Goal: Task Accomplishment & Management: Complete application form

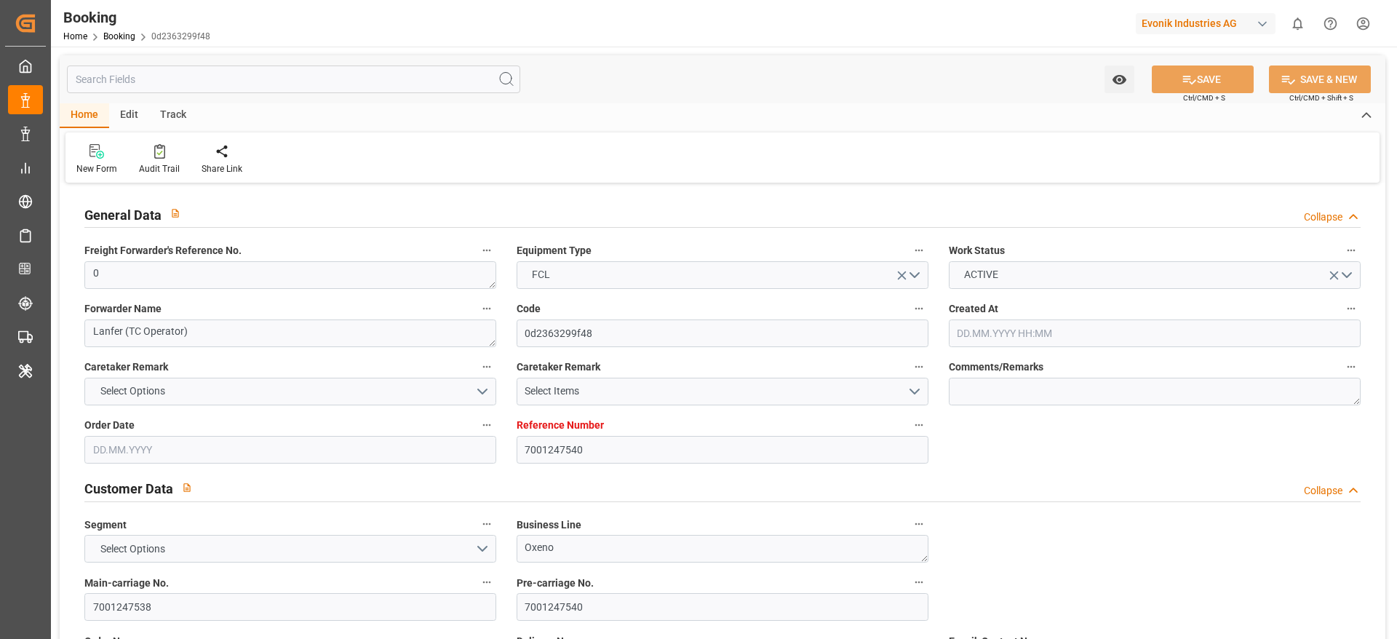
type input "7001247540"
type input "9665621"
type input "Hapag Lloyd"
type input "Hapag Lloyd Aktiengesellschaft"
type input "NLRTM"
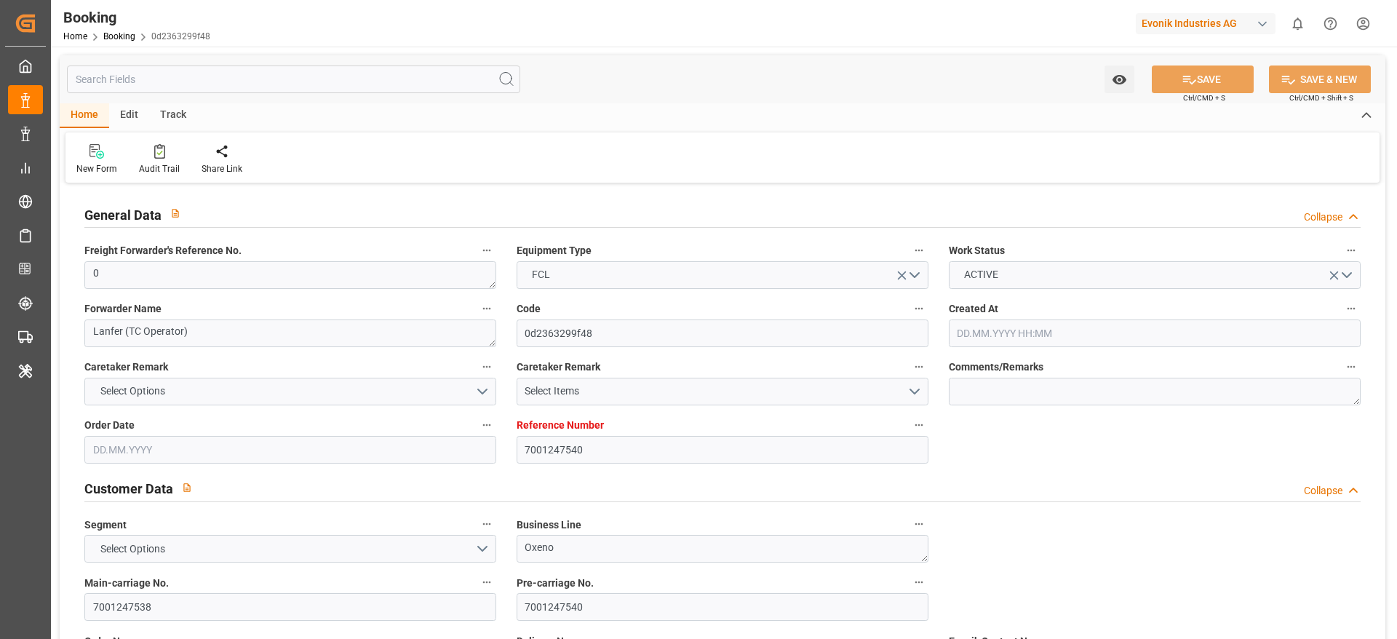
type input "INNSA"
type input "0"
type input "13.08.2025 08:29"
type input "13.08.2025"
type input "31.10.2025"
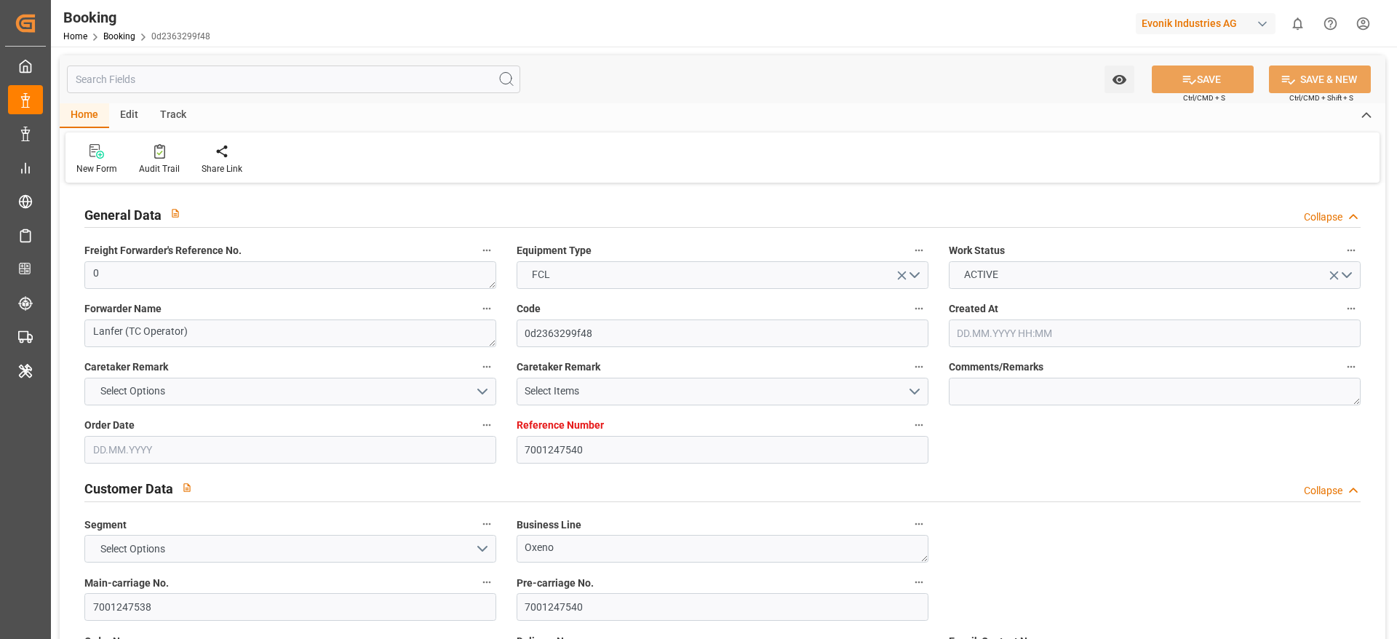
type input "04.09.2025"
type input "[DATE] 00:00"
type input "12.09.2025 00:00"
type input "[DATE] 00:00"
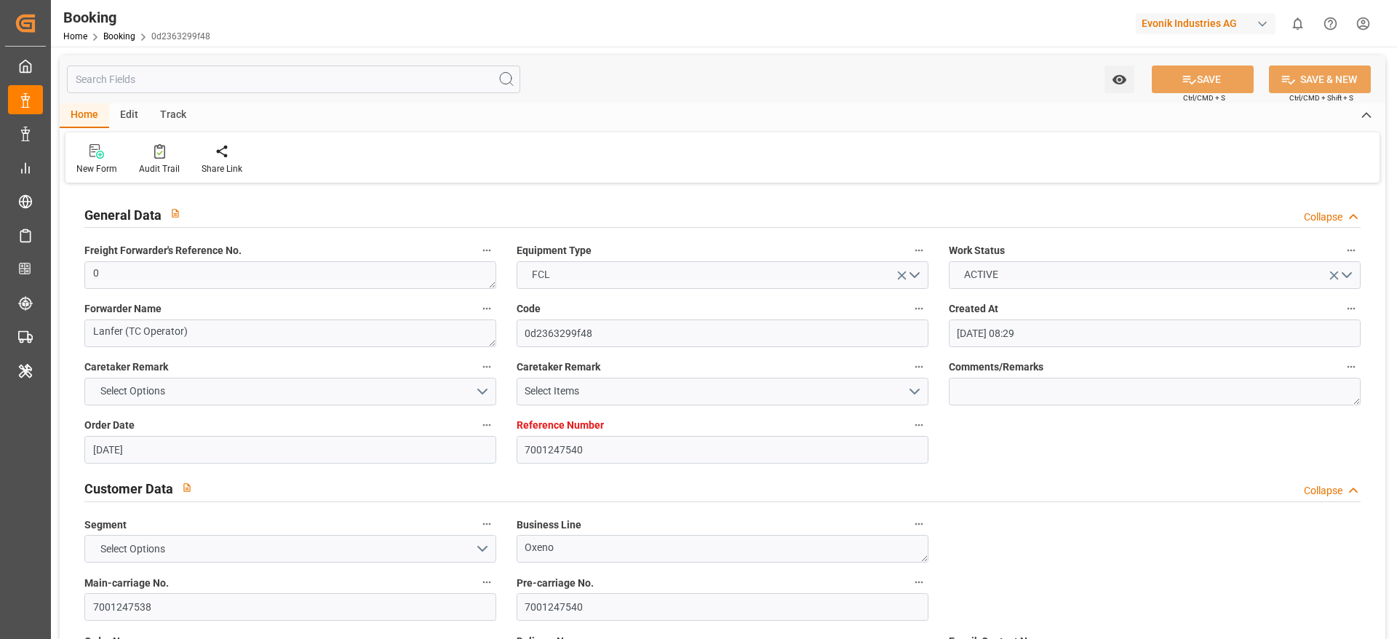
type input "29.10.2025 00:00"
type input "19.08.2025"
type input "09.09.2025 06:46"
click at [171, 150] on div at bounding box center [159, 150] width 41 height 15
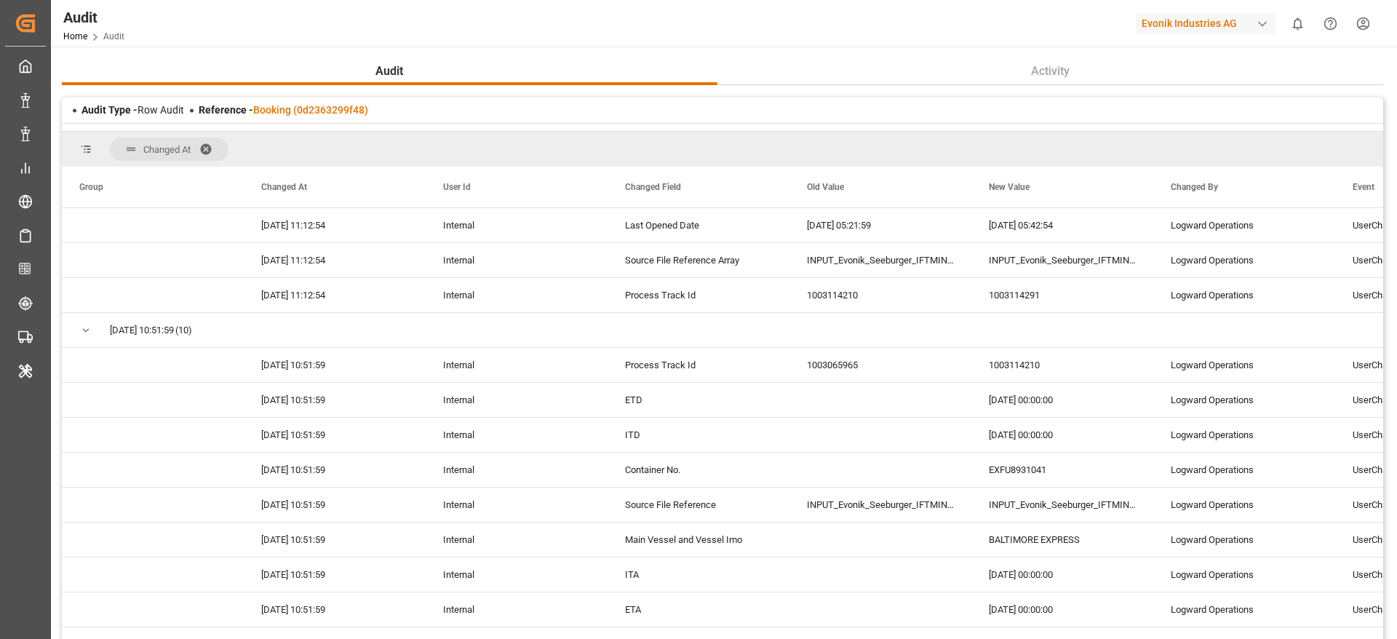
scroll to position [2763, 0]
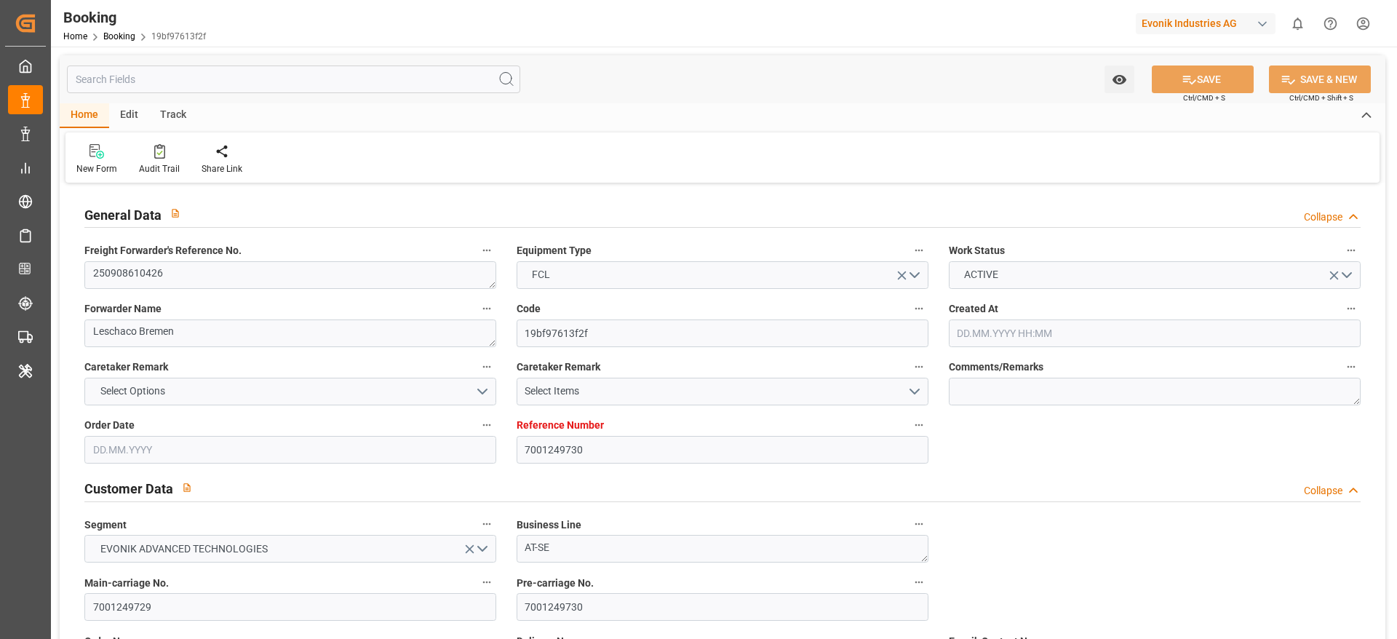
type input "7001249730"
type input "9360910"
type input "ONE"
type input "Ocean Network Express"
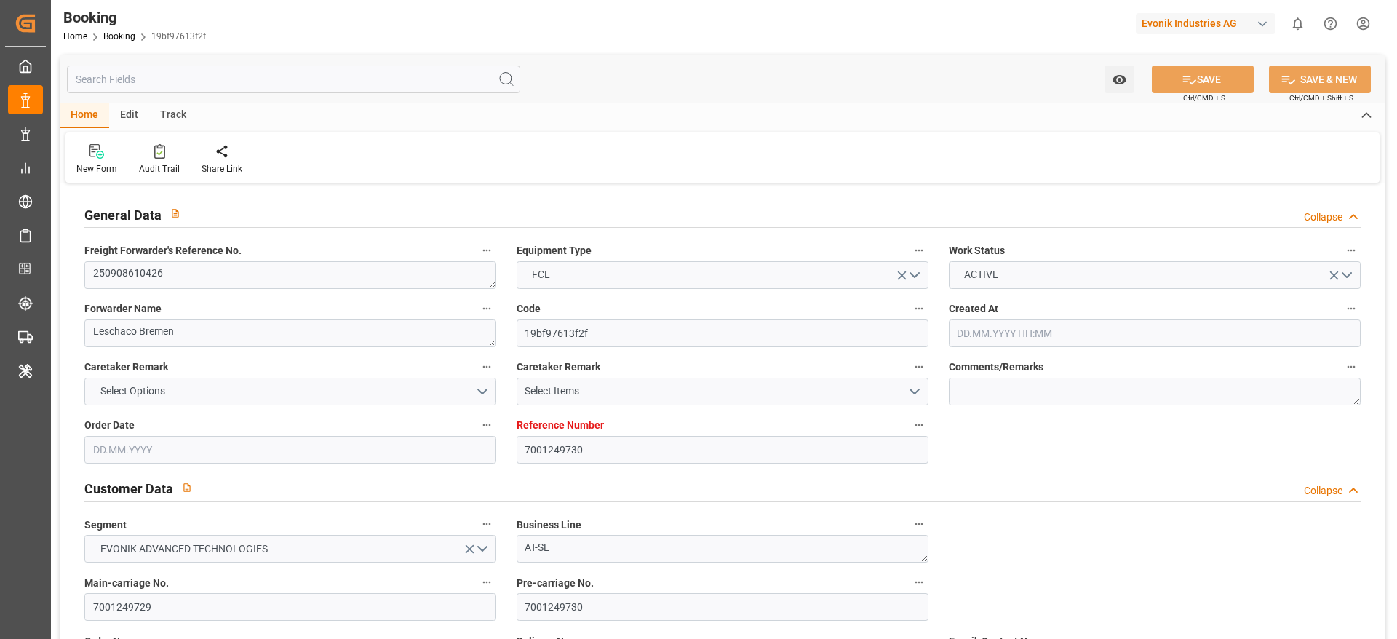
type input "NLRTM"
type input "BRRIO"
type input "0"
type input "15.08.2025 07:38"
type input "15.08.2025"
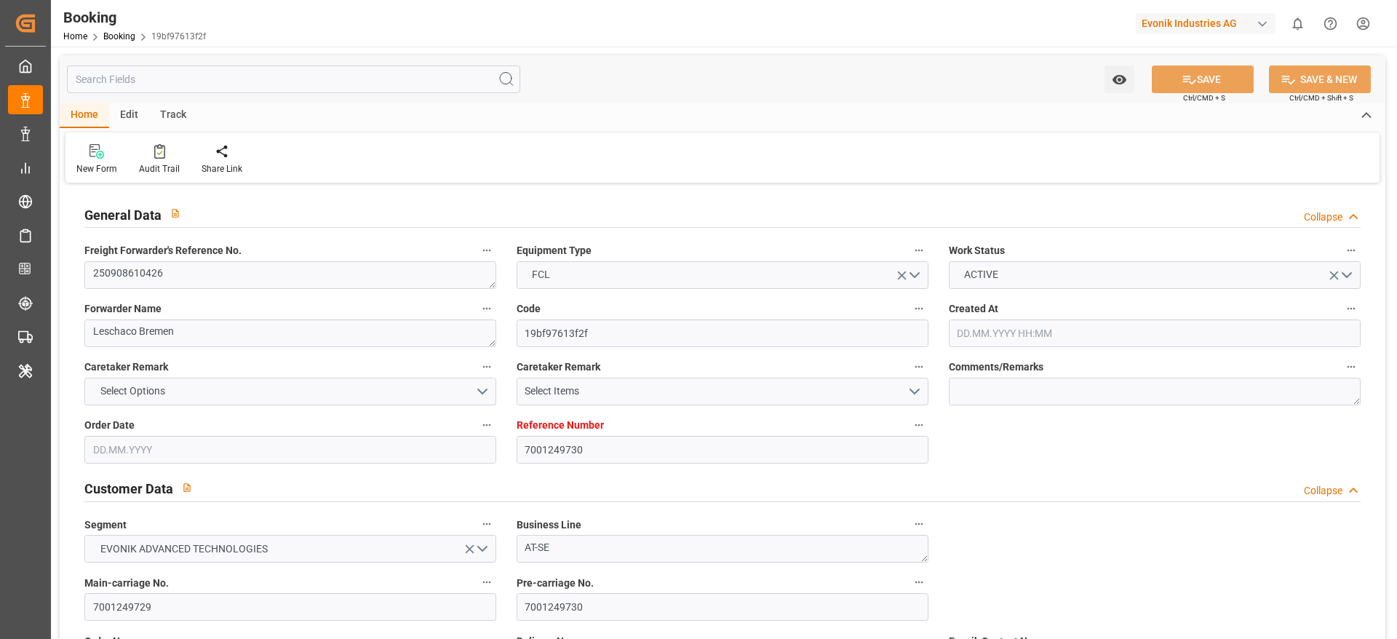
type input "20.10.2025"
type input "26.09.2025"
type input "04.09.2025 00:00"
type input "15.08.2025"
type input "29.08.2025"
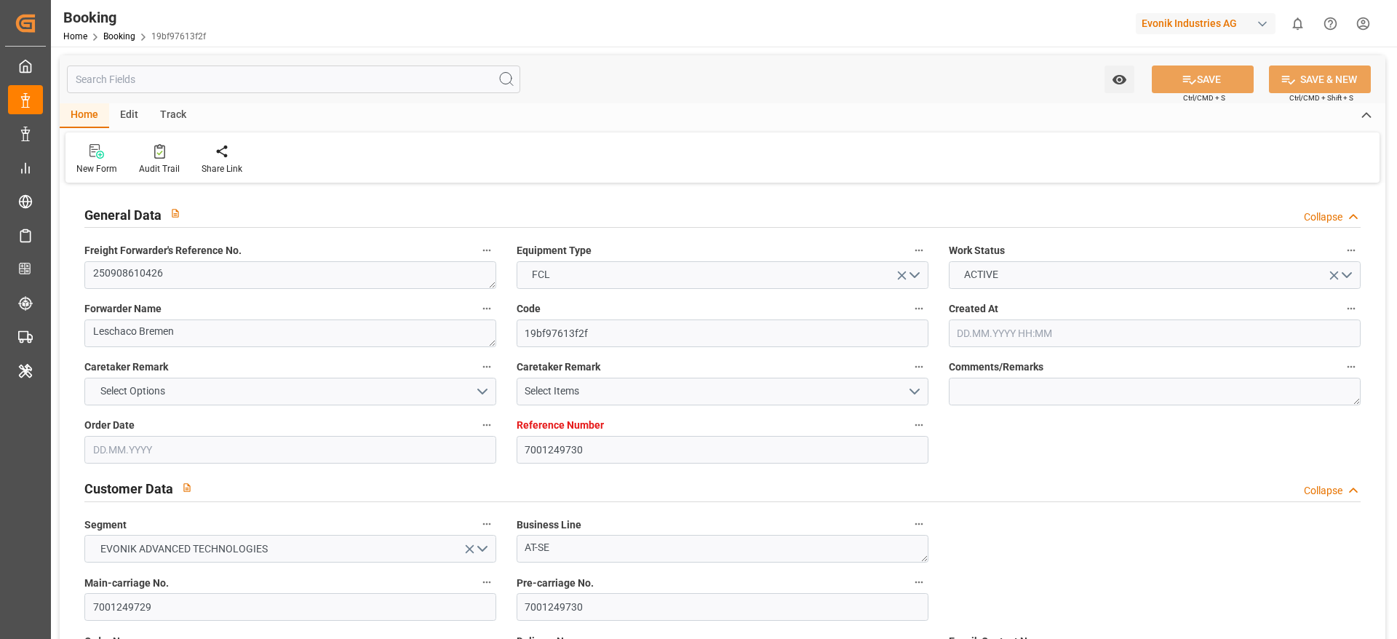
type input "10.09.2025 00:00"
type input "08.09.2025 00:00"
type input "02.09.2025 00:00"
type input "20.10.2025 00:00"
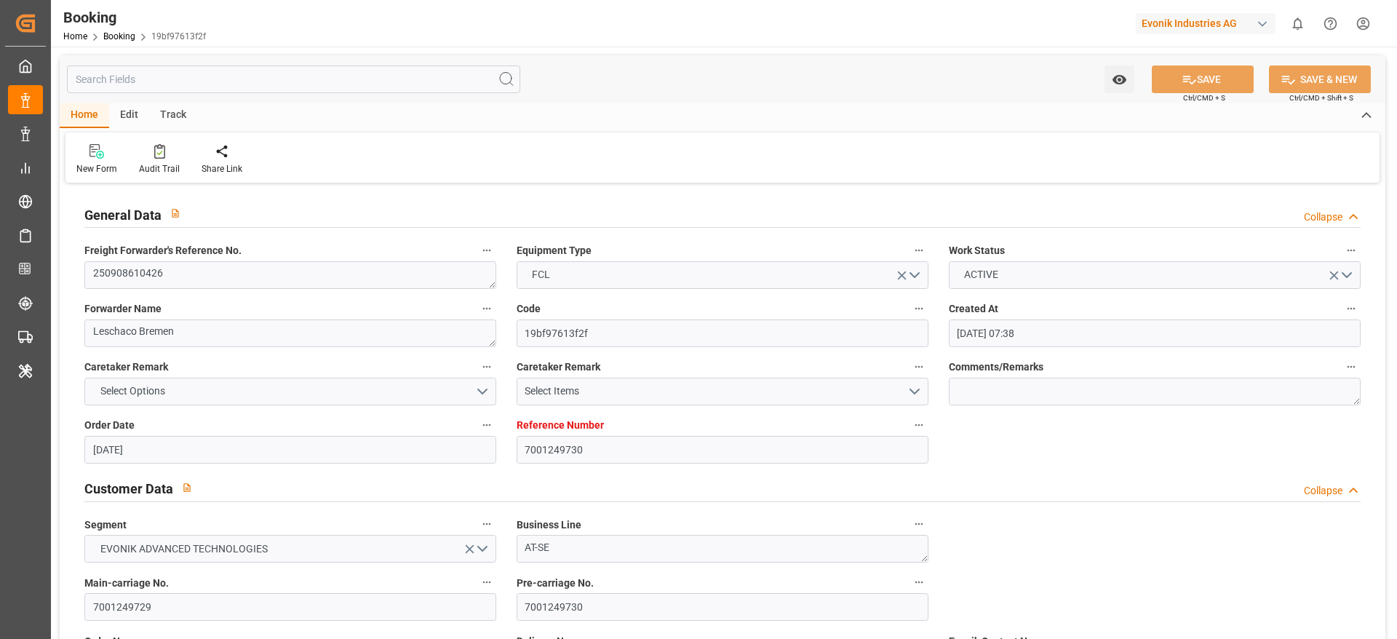
type input "[DATE]"
type input "09.09.2025 10:33"
click at [146, 170] on div "Audit Trail" at bounding box center [159, 168] width 41 height 13
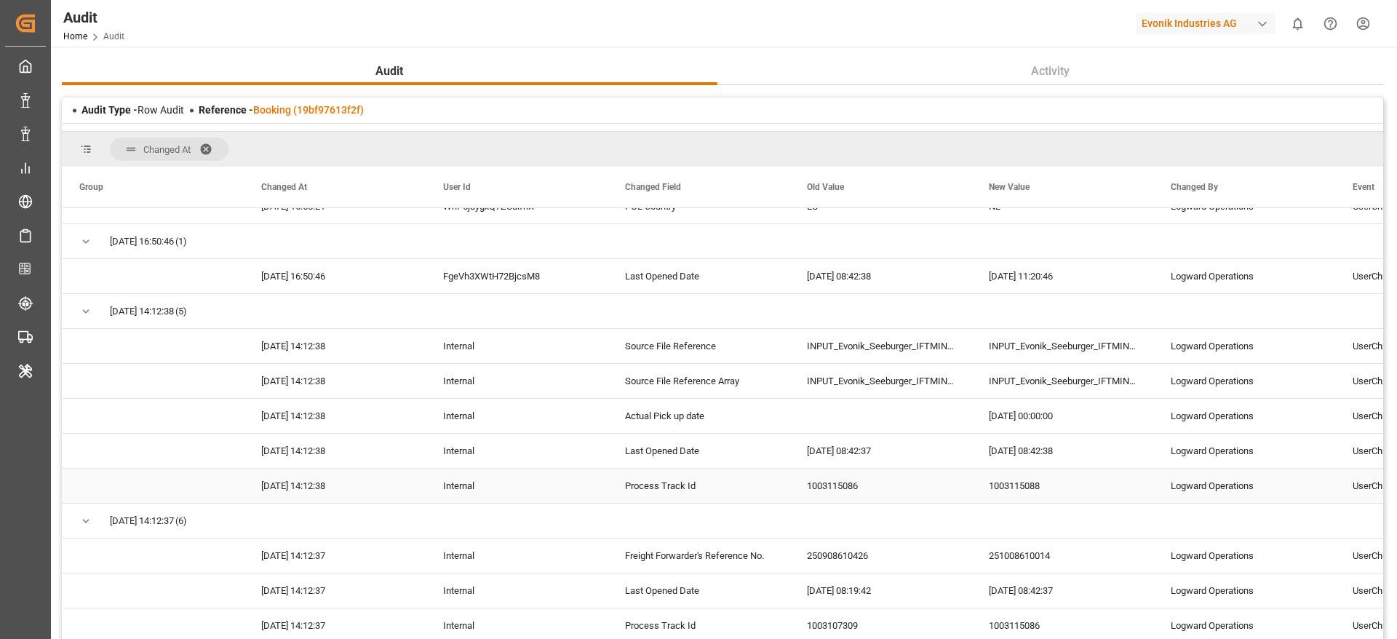
scroll to position [471, 0]
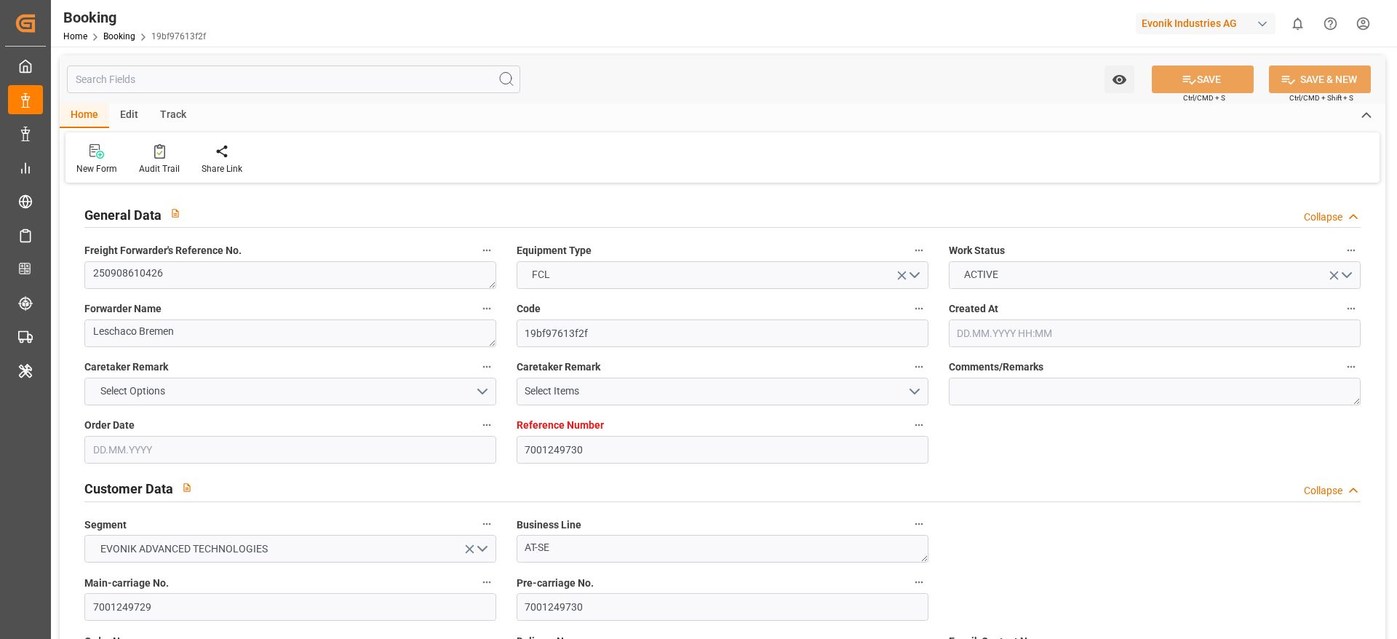
type input "7001249730"
type input "9360910"
type input "ONE"
type input "Ocean Network Express"
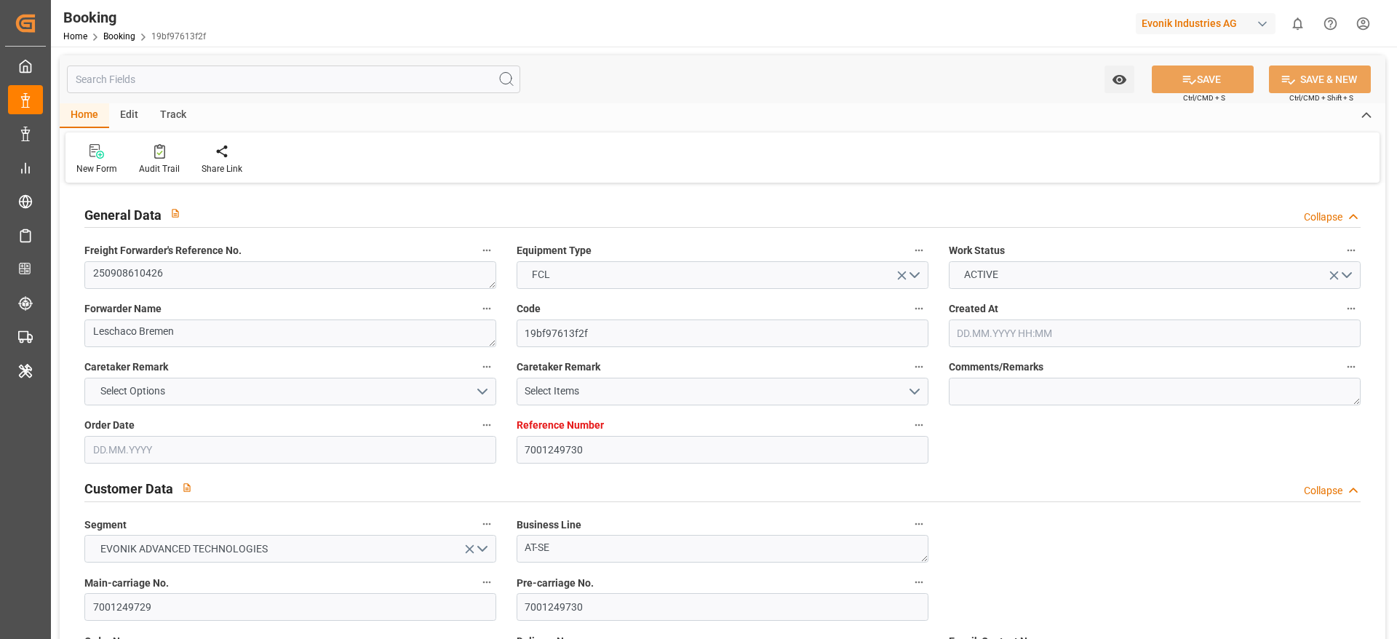
type input "NLRTM"
type input "BRRIO"
type input "0"
type input "15.08.2025 07:38"
type input "15.08.2025"
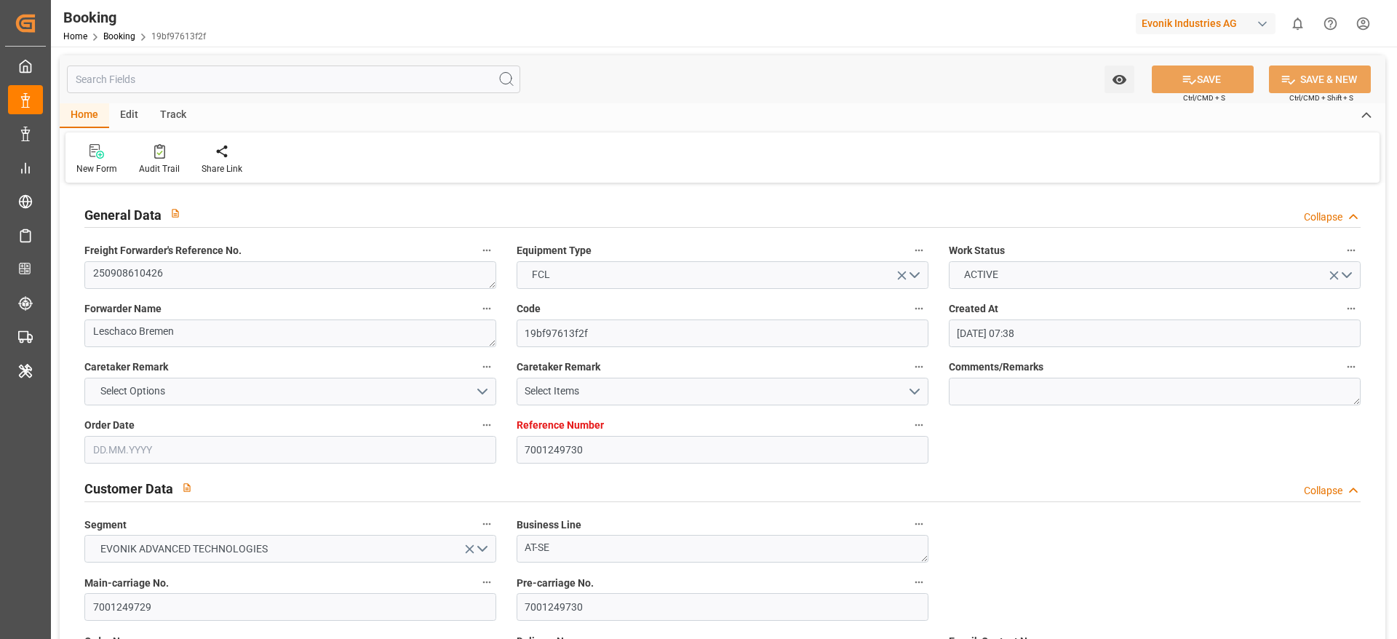
type input "20.10.2025"
type input "26.09.2025"
type input "04.09.2025 00:00"
type input "15.08.2025"
type input "29.08.2025"
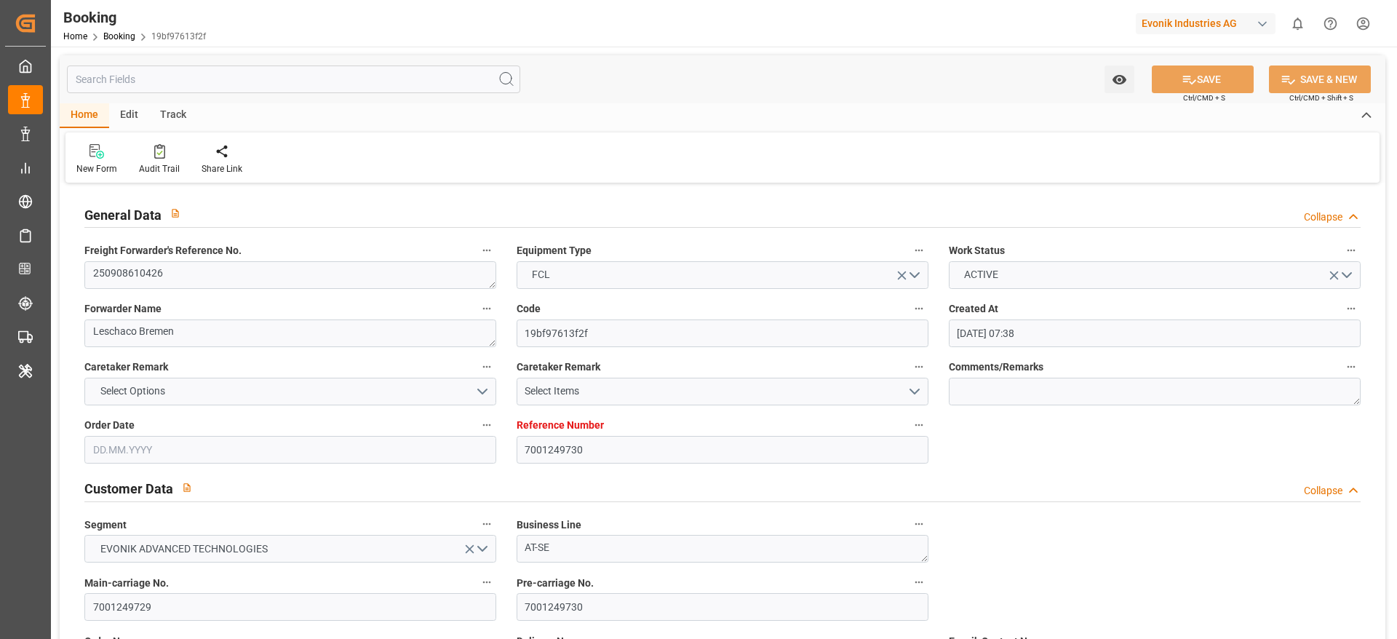
type input "10.09.2025 00:00"
type input "08.09.2025 00:00"
type input "02.09.2025 00:00"
type input "20.10.2025 00:00"
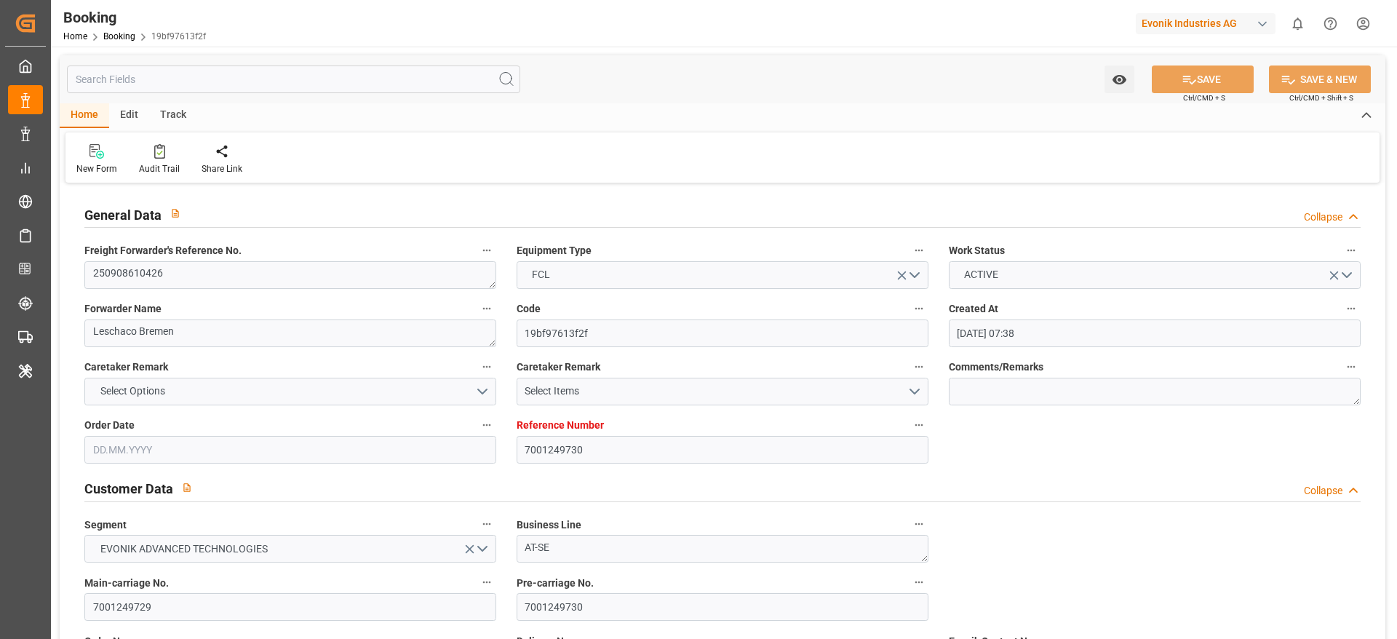
type input "[DATE]"
type input "09.09.2025 10:33"
click at [158, 154] on icon at bounding box center [159, 153] width 6 height 5
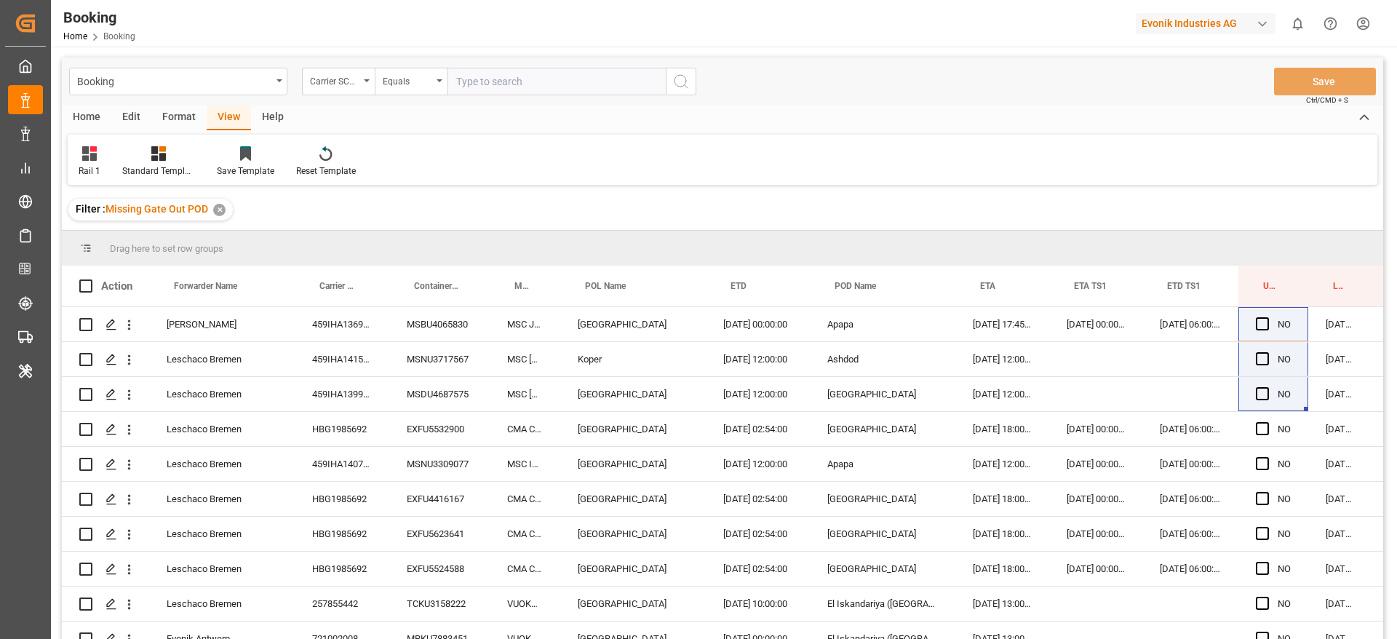
scroll to position [0, 55]
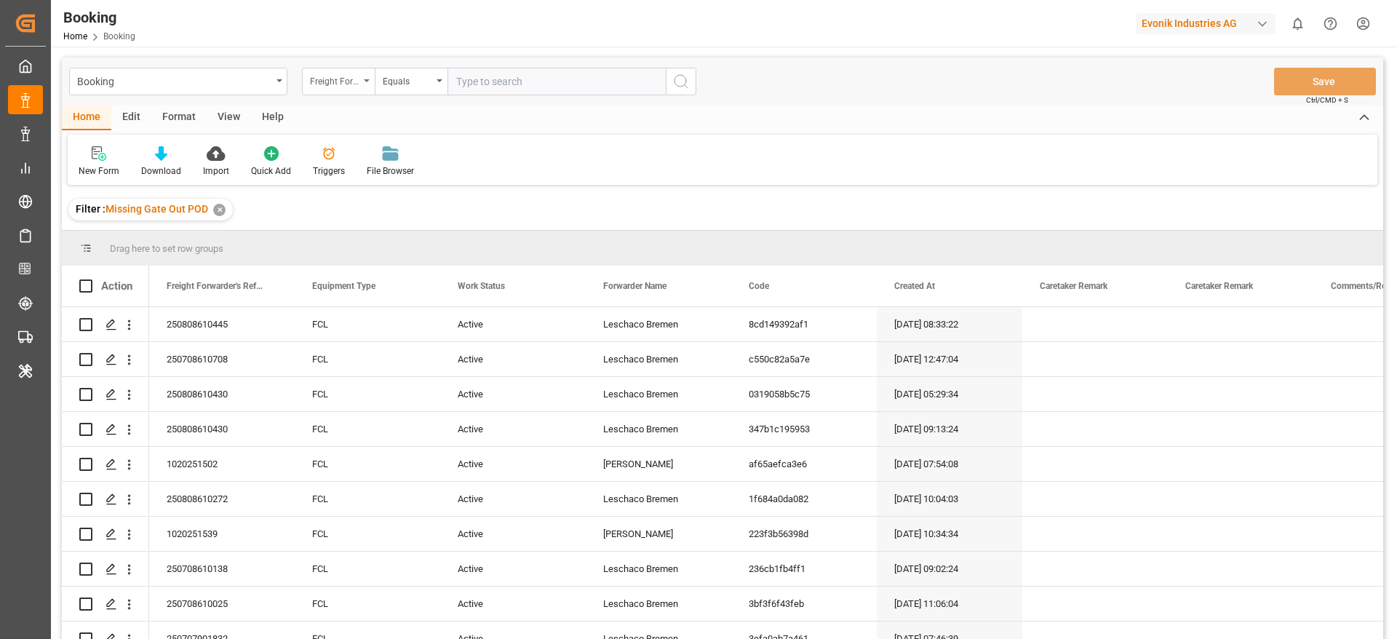
click at [325, 89] on div "Freight Forwarder's Reference No." at bounding box center [338, 82] width 73 height 28
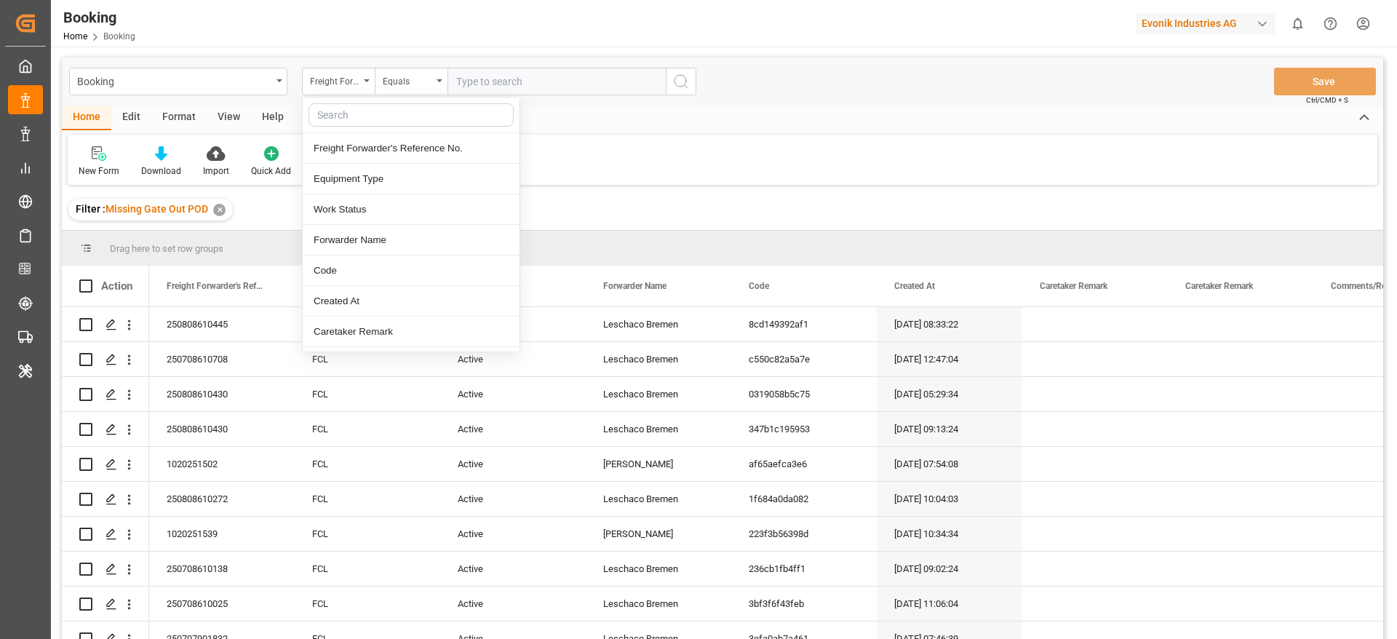
drag, startPoint x: 1202, startPoint y: 4, endPoint x: 1190, endPoint y: 25, distance: 23.8
click at [1200, 8] on div "Booking Home Booking Evonik Industries AG 0 Notifications Only show unread All …" at bounding box center [719, 23] width 1356 height 47
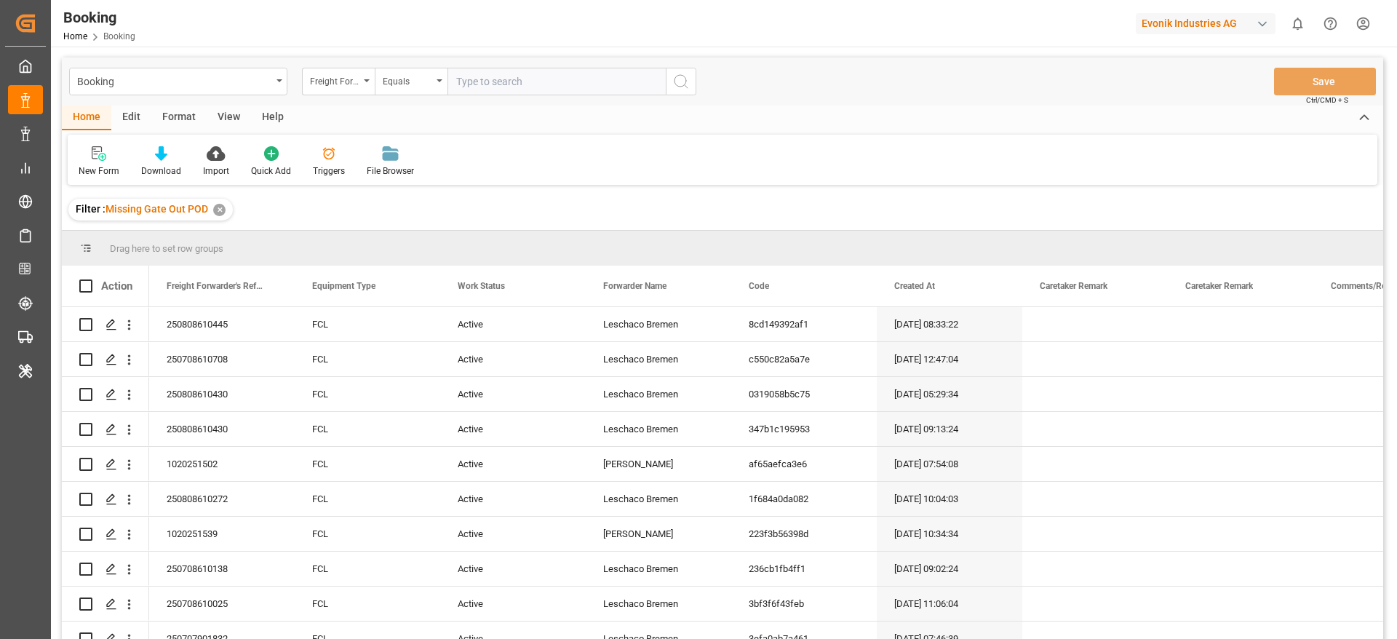
click at [1190, 25] on div "Evonik Industries AG" at bounding box center [1206, 23] width 140 height 21
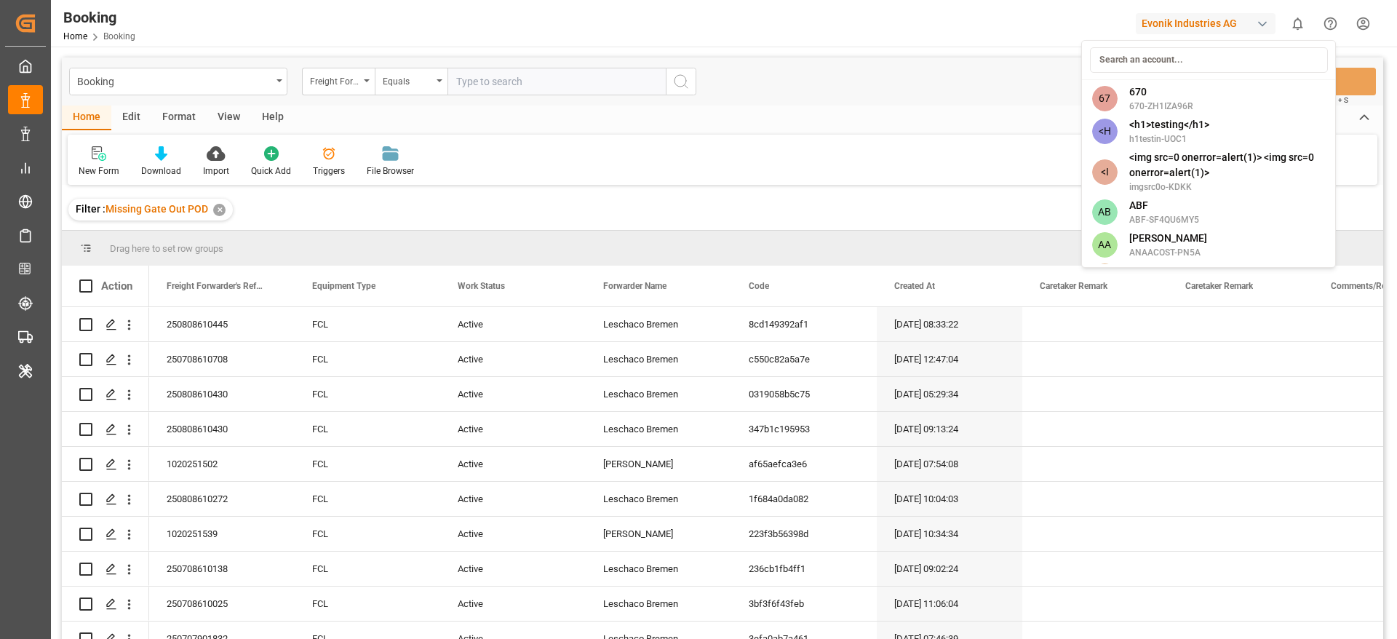
click at [1171, 55] on input at bounding box center [1209, 59] width 238 height 25
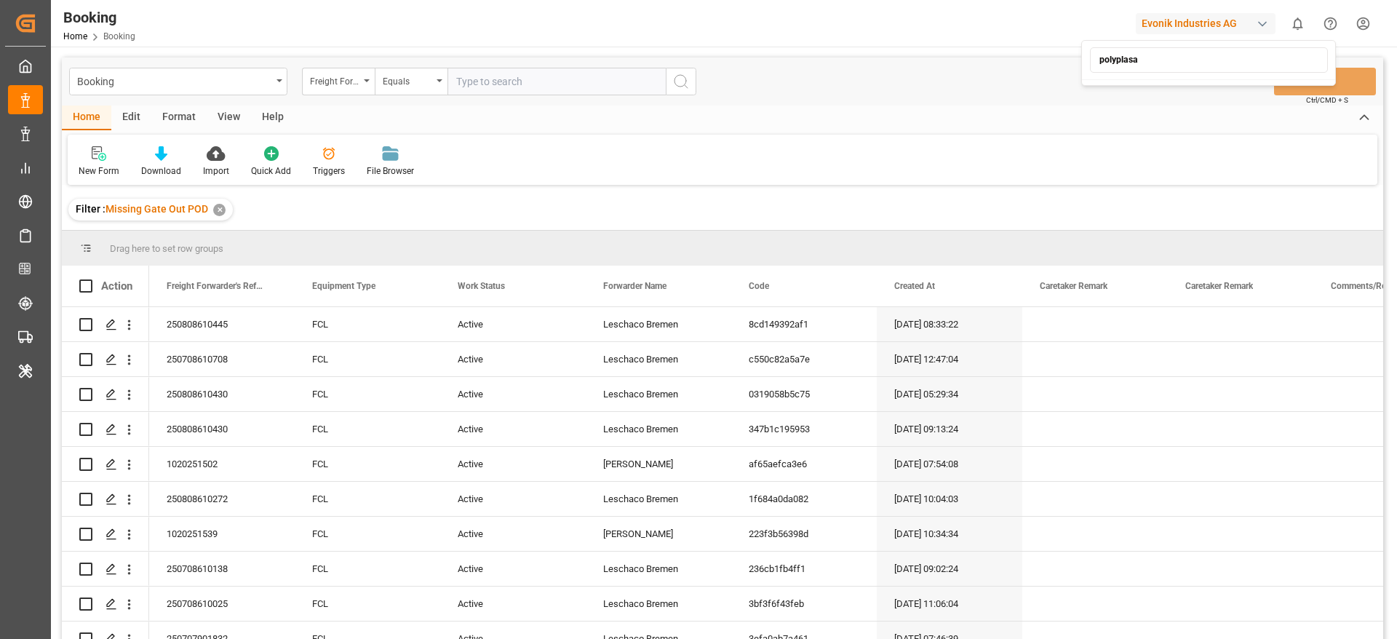
type input "polyplas"
click at [1174, 89] on span "Polyplastics USA, Inc." at bounding box center [1178, 91] width 99 height 15
